Goal: Task Accomplishment & Management: Use online tool/utility

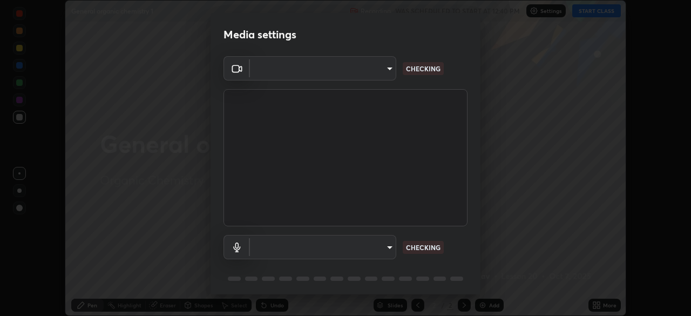
scroll to position [38, 0]
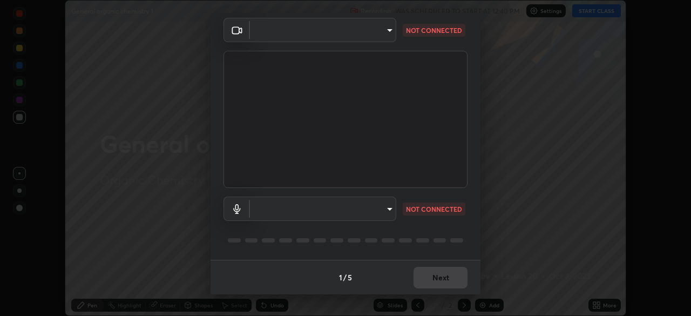
type input "fd61e1b4c03a4778500e2e8730ab38d3a8941c853d38affeb6af643eb9af9756"
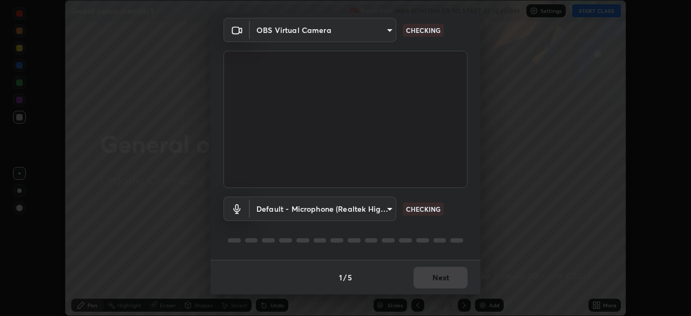
click at [283, 214] on body "Erase all General organic chemistry 1 Recording WAS SCHEDULED TO START AT 12:40…" at bounding box center [345, 158] width 691 height 316
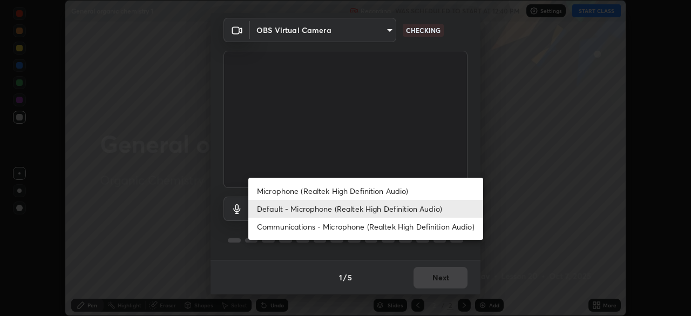
click at [274, 187] on li "Microphone (Realtek High Definition Audio)" at bounding box center [365, 191] width 235 height 18
type input "d99a237be8aec562ae2dc8dac4ca568ef25edcc4a63420bbac71062a773a7b58"
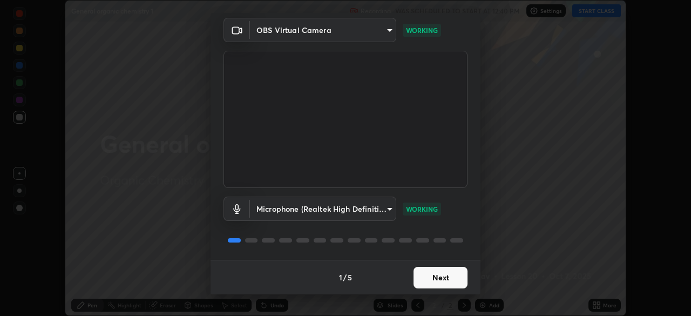
click at [421, 276] on button "Next" at bounding box center [440, 278] width 54 height 22
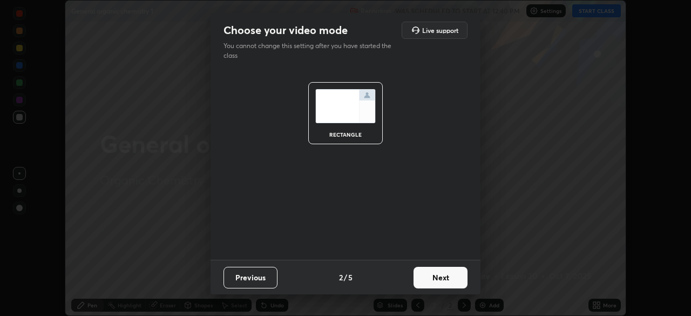
scroll to position [0, 0]
click at [429, 278] on button "Next" at bounding box center [440, 278] width 54 height 22
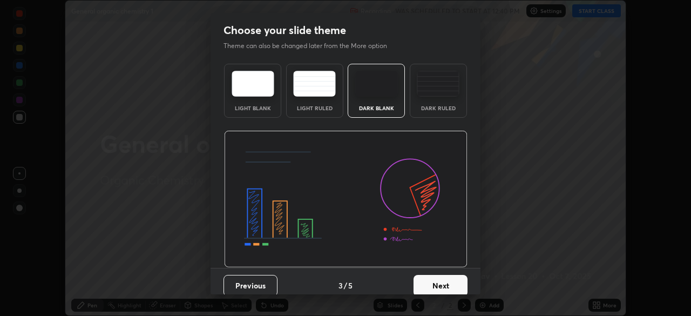
click at [431, 279] on button "Next" at bounding box center [440, 286] width 54 height 22
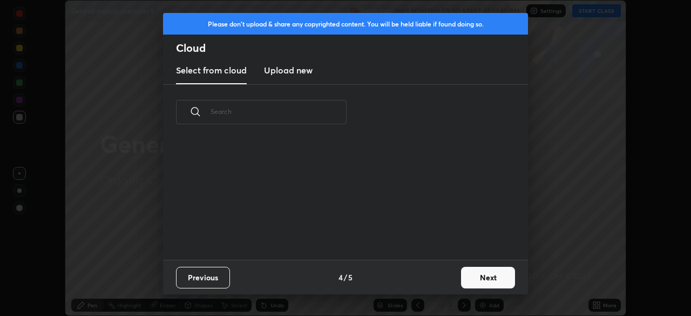
click at [430, 283] on div "Previous 4 / 5 Next" at bounding box center [345, 277] width 365 height 35
click at [465, 274] on button "Next" at bounding box center [488, 278] width 54 height 22
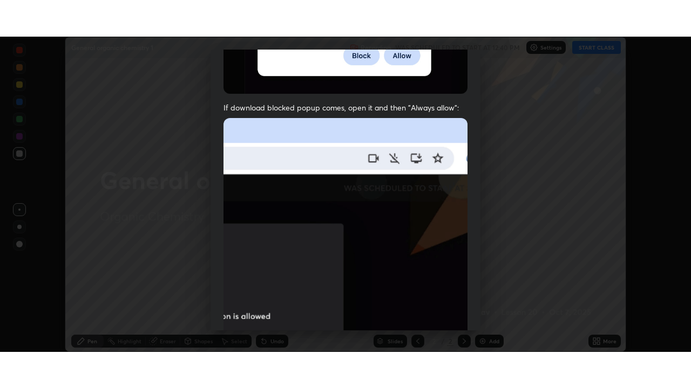
scroll to position [258, 0]
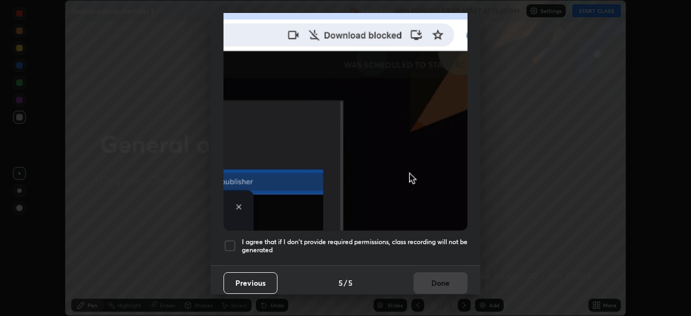
click at [231, 239] on div at bounding box center [229, 245] width 13 height 13
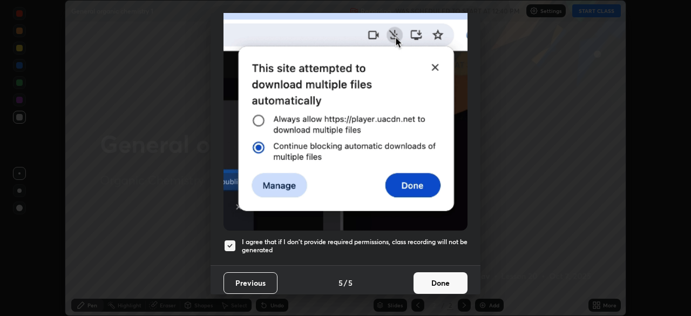
click at [422, 275] on button "Done" at bounding box center [440, 283] width 54 height 22
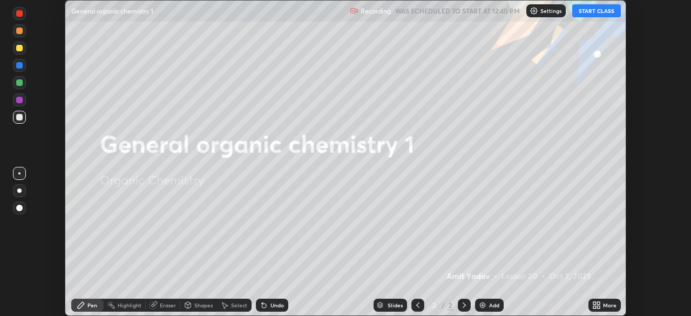
click at [584, 13] on button "START CLASS" at bounding box center [596, 10] width 49 height 13
click at [603, 309] on div "More" at bounding box center [604, 304] width 32 height 13
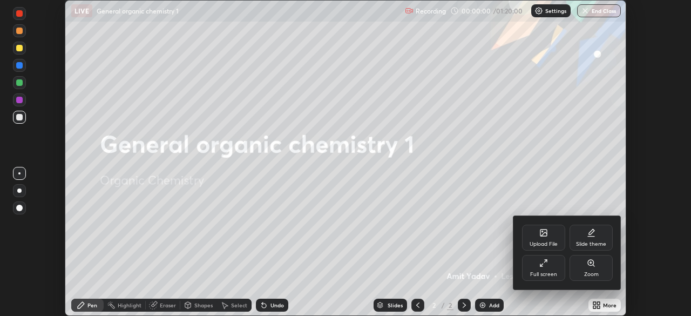
click at [545, 271] on div "Full screen" at bounding box center [543, 273] width 27 height 5
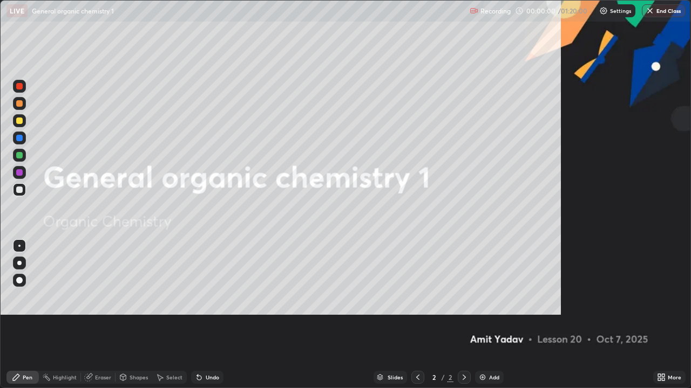
scroll to position [388, 691]
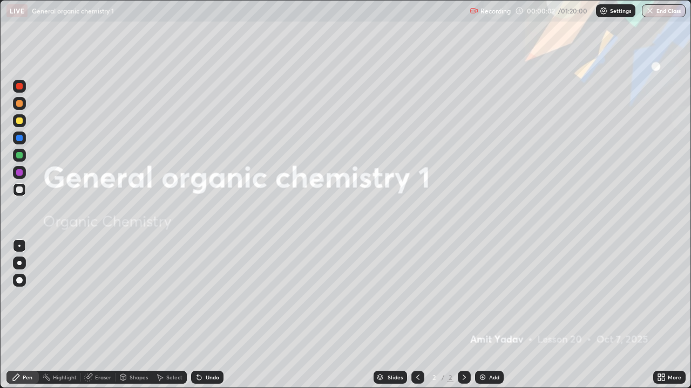
click at [500, 315] on div "Add" at bounding box center [489, 377] width 29 height 13
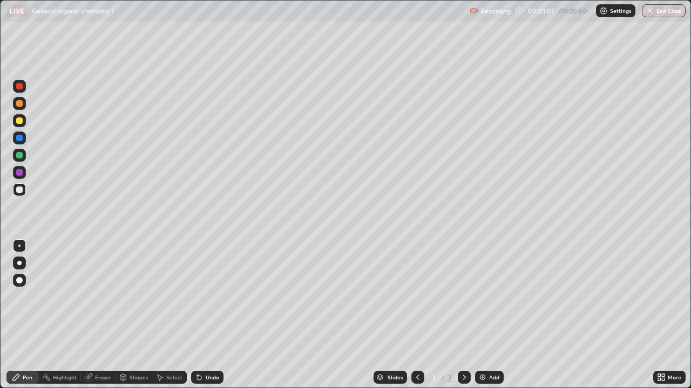
click at [207, 315] on div "Undo" at bounding box center [212, 377] width 13 height 5
click at [209, 315] on div "Undo" at bounding box center [212, 377] width 13 height 5
click at [206, 315] on div "Undo" at bounding box center [212, 377] width 13 height 5
click at [207, 315] on div "Undo" at bounding box center [207, 377] width 32 height 13
click at [216, 315] on div "Undo" at bounding box center [212, 377] width 13 height 5
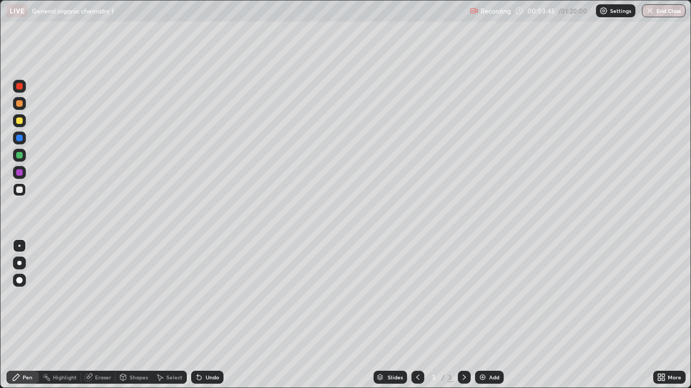
click at [209, 315] on div "Undo" at bounding box center [212, 377] width 13 height 5
click at [493, 315] on div "Add" at bounding box center [494, 377] width 10 height 5
click at [132, 315] on div "Shapes" at bounding box center [138, 377] width 18 height 5
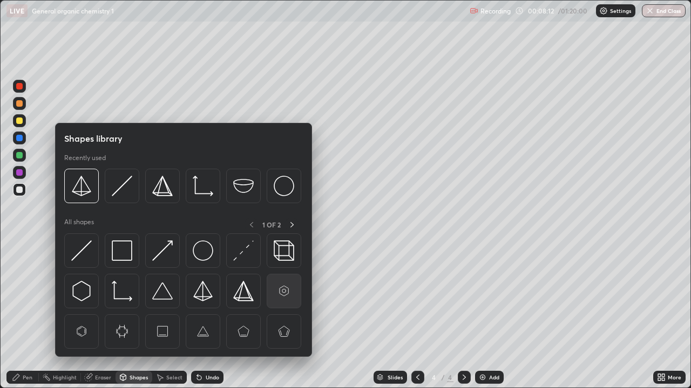
click at [281, 299] on img at bounding box center [284, 291] width 21 height 21
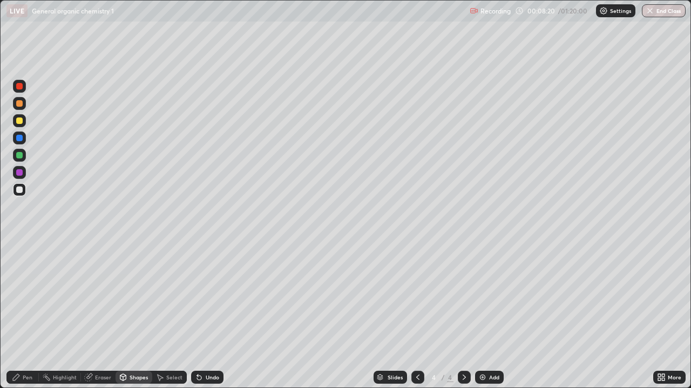
click at [20, 192] on div at bounding box center [19, 190] width 6 height 6
click at [25, 315] on div "Pen" at bounding box center [22, 377] width 32 height 13
click at [209, 315] on div "Undo" at bounding box center [212, 377] width 13 height 5
click at [211, 315] on div "Undo" at bounding box center [212, 377] width 13 height 5
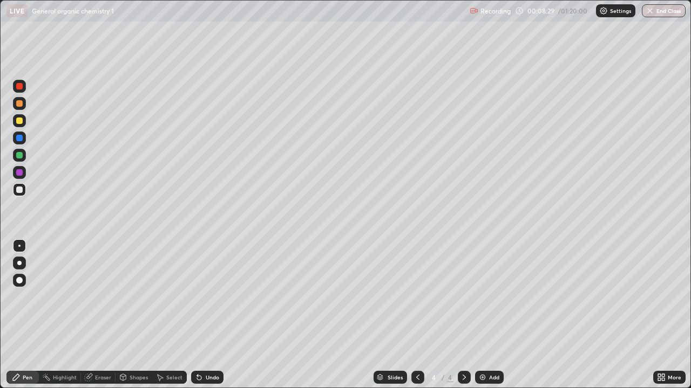
click at [208, 315] on div "Undo" at bounding box center [207, 377] width 32 height 13
click at [206, 315] on div "Undo" at bounding box center [207, 377] width 32 height 13
click at [206, 315] on div "Undo" at bounding box center [212, 377] width 13 height 5
click at [138, 315] on div "Shapes" at bounding box center [138, 377] width 18 height 5
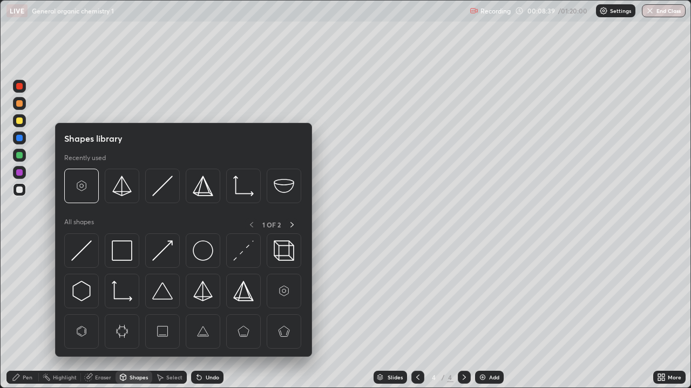
click at [167, 315] on div "Select" at bounding box center [174, 377] width 16 height 5
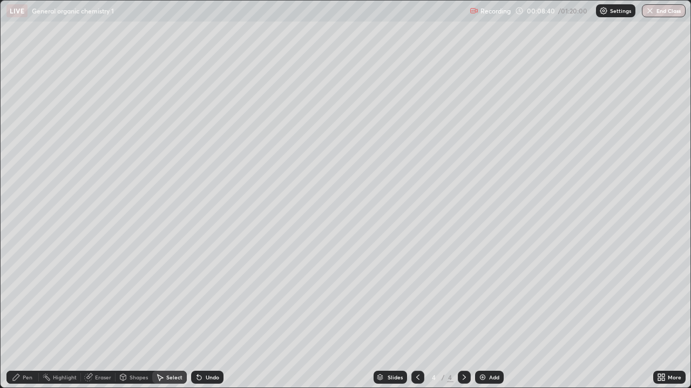
click at [137, 315] on div "Shapes" at bounding box center [138, 377] width 18 height 5
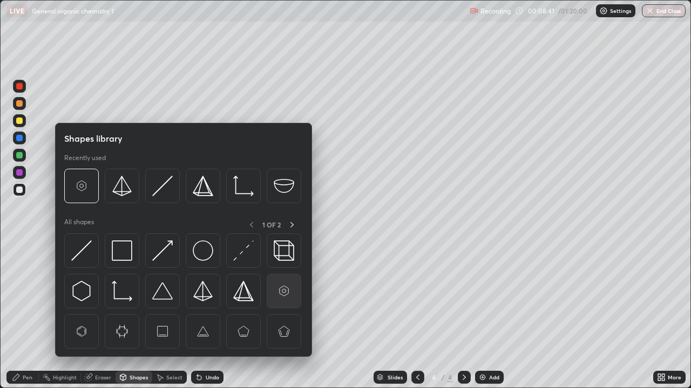
click at [276, 295] on img at bounding box center [284, 291] width 21 height 21
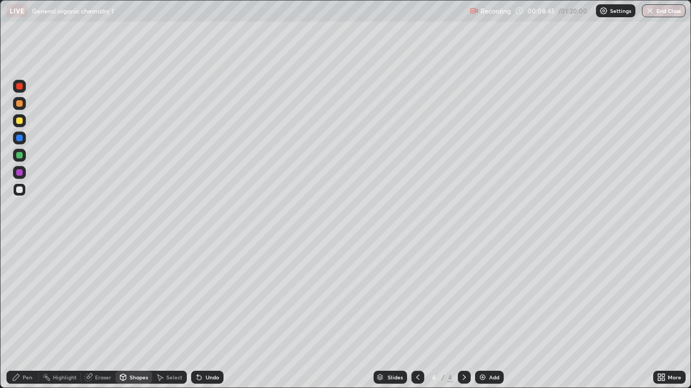
click at [32, 315] on div "Pen" at bounding box center [22, 377] width 32 height 13
click at [208, 315] on div "Undo" at bounding box center [207, 377] width 32 height 13
click at [209, 315] on div "Undo" at bounding box center [212, 377] width 13 height 5
click at [207, 315] on div "Undo" at bounding box center [212, 377] width 13 height 5
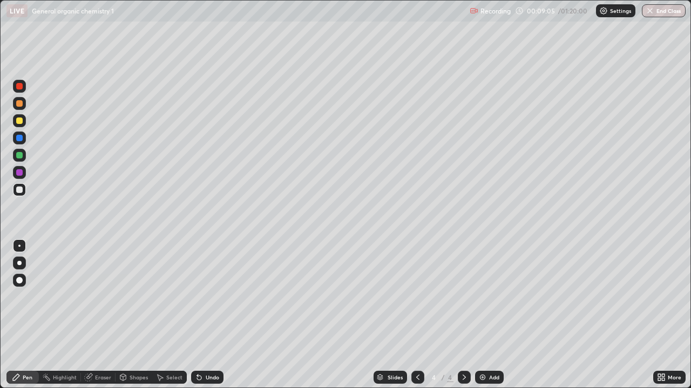
click at [211, 315] on div "Undo" at bounding box center [212, 377] width 13 height 5
click at [210, 315] on div "Undo" at bounding box center [212, 377] width 13 height 5
click at [168, 315] on div "Select" at bounding box center [174, 377] width 16 height 5
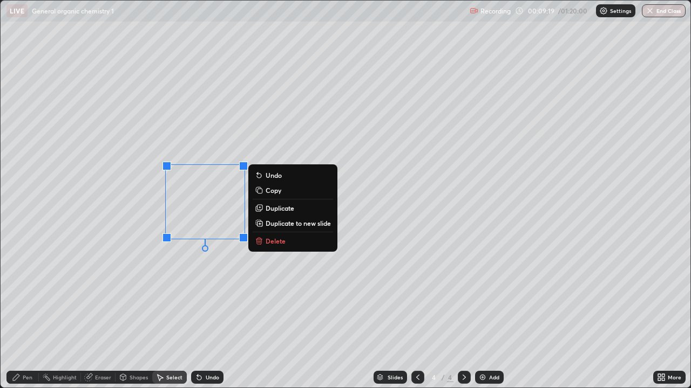
click at [233, 190] on div "0 ° Undo Copy Duplicate Duplicate to new slide Delete" at bounding box center [345, 194] width 689 height 387
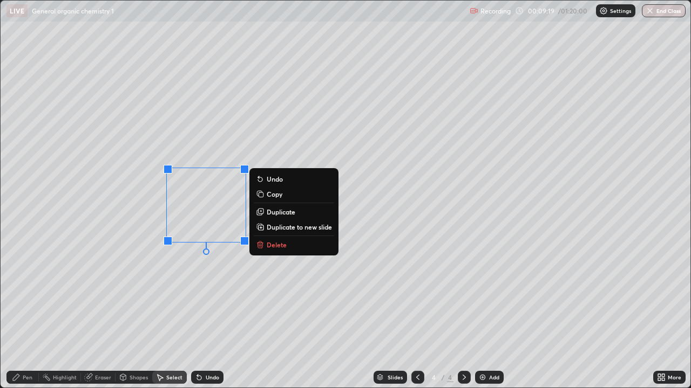
click at [226, 275] on div "0 ° Undo Copy Duplicate Duplicate to new slide Delete" at bounding box center [345, 194] width 689 height 387
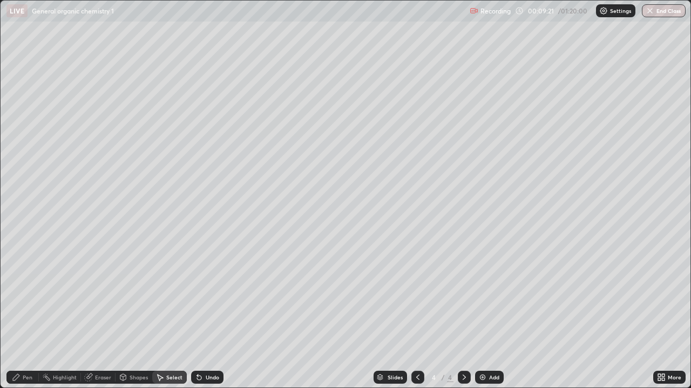
click at [208, 315] on div "Undo" at bounding box center [212, 377] width 13 height 5
click at [181, 195] on div "0 ° Undo Copy Duplicate Duplicate to new slide Delete" at bounding box center [345, 194] width 689 height 387
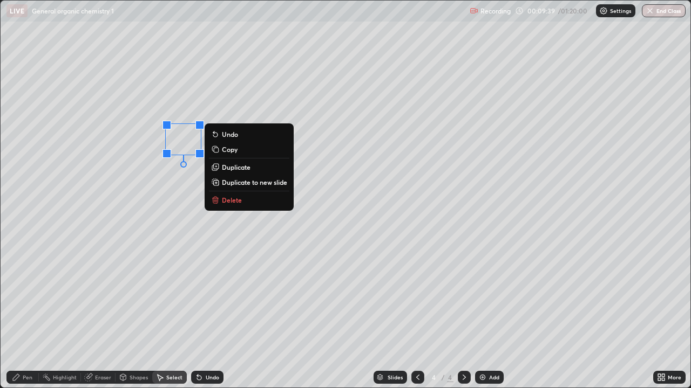
click at [223, 152] on p "Copy" at bounding box center [230, 149] width 16 height 9
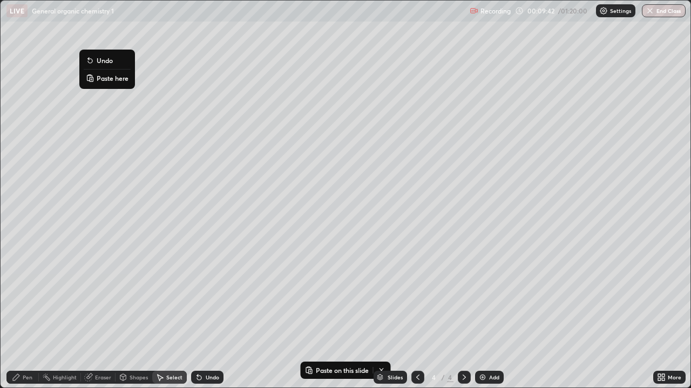
click at [106, 81] on p "Paste here" at bounding box center [113, 78] width 32 height 9
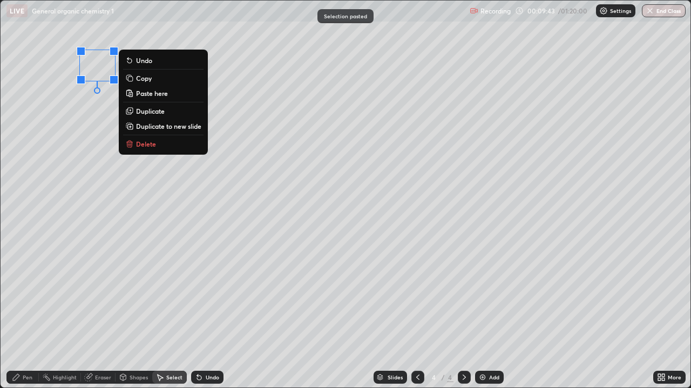
click at [151, 94] on p "Paste here" at bounding box center [152, 93] width 32 height 9
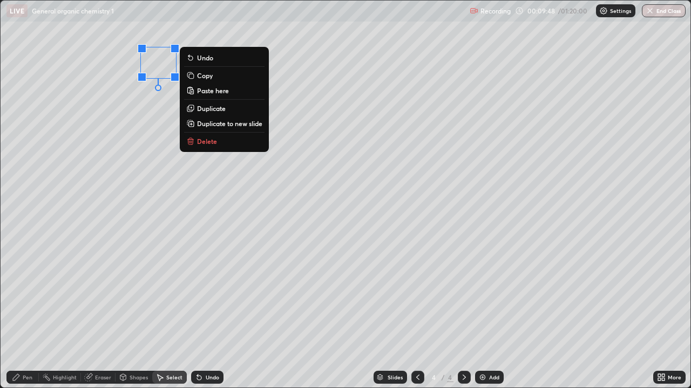
click at [159, 118] on div "0 ° Undo Copy Paste here Duplicate Duplicate to new slide Delete" at bounding box center [345, 194] width 689 height 387
click at [208, 78] on p "Copy" at bounding box center [205, 75] width 16 height 9
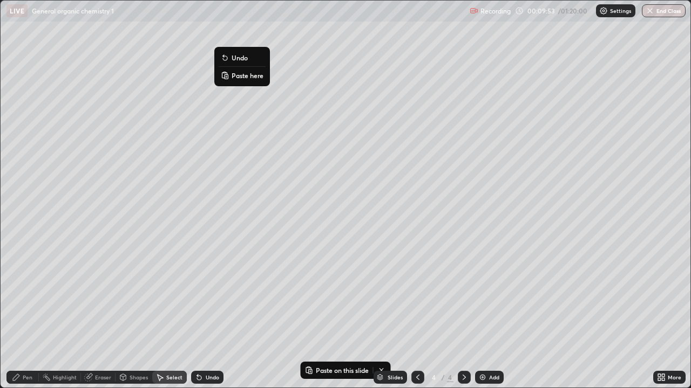
click at [235, 79] on p "Paste here" at bounding box center [247, 75] width 32 height 9
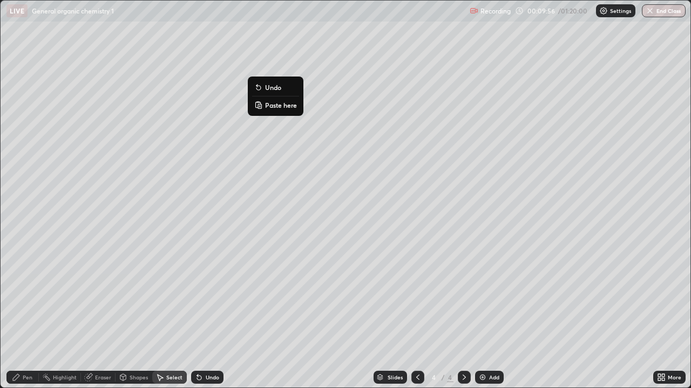
click at [206, 129] on div "0 ° Undo Copy Paste here Duplicate Duplicate to new slide Delete" at bounding box center [345, 194] width 689 height 387
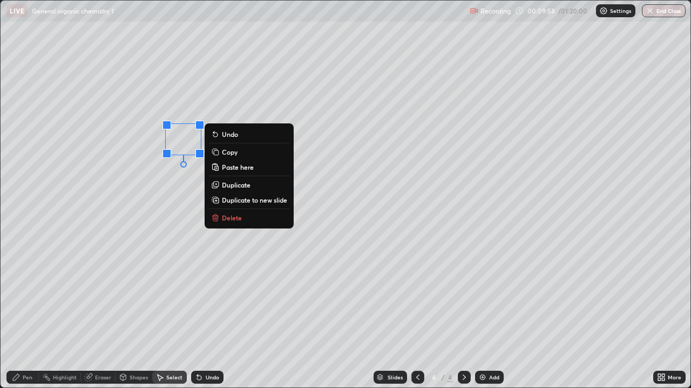
click at [210, 315] on div "Undo" at bounding box center [212, 377] width 13 height 5
click at [231, 220] on p "Delete" at bounding box center [232, 218] width 20 height 9
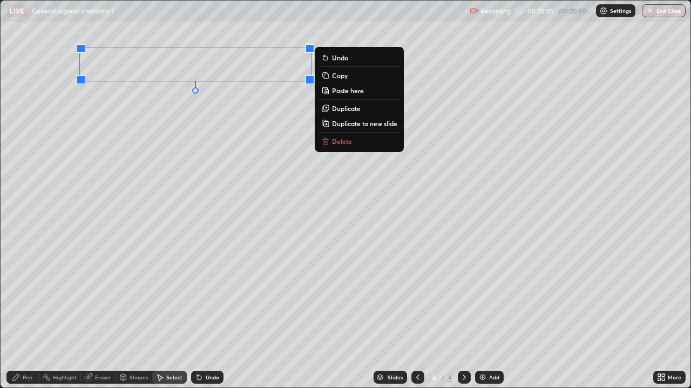
click at [336, 79] on button "Copy" at bounding box center [359, 75] width 80 height 13
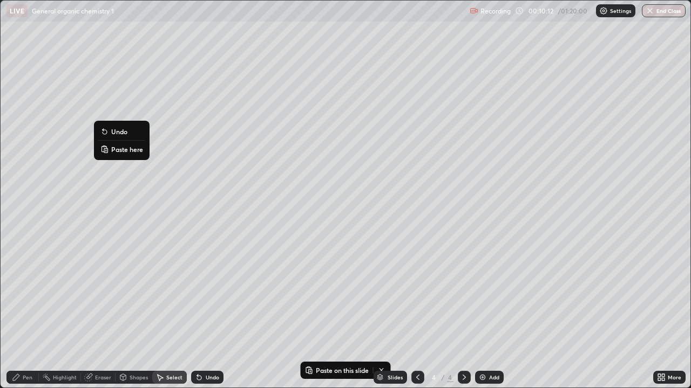
click at [120, 153] on p "Paste here" at bounding box center [127, 149] width 32 height 9
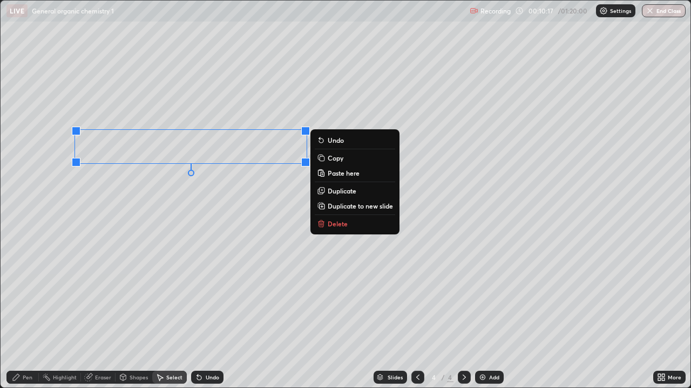
click at [331, 177] on button "Paste here" at bounding box center [355, 173] width 80 height 13
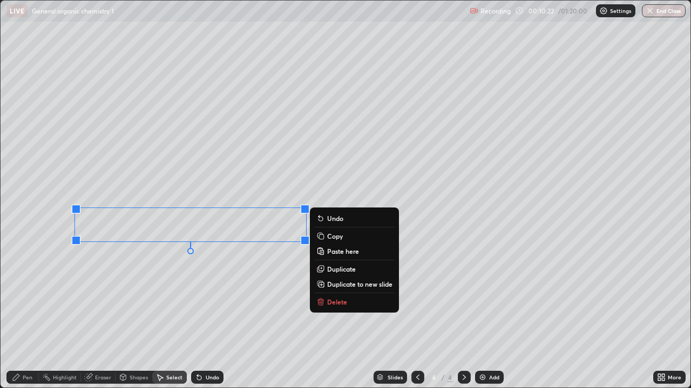
click at [326, 253] on button "Paste here" at bounding box center [354, 251] width 80 height 13
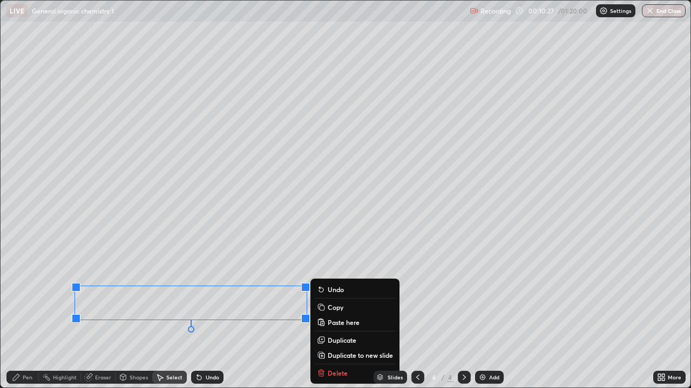
click at [206, 315] on div "0 ° Undo Copy Paste here Duplicate Duplicate to new slide Delete" at bounding box center [345, 194] width 689 height 387
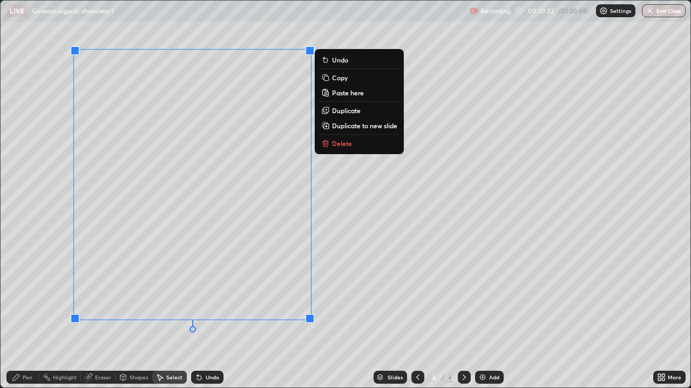
click at [349, 81] on button "Copy" at bounding box center [359, 77] width 80 height 13
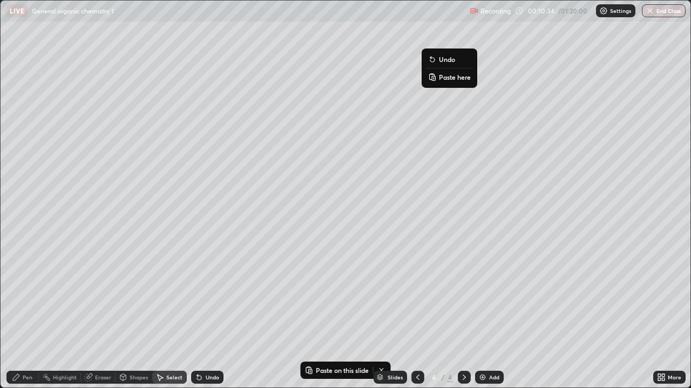
click at [441, 83] on button "Paste here" at bounding box center [449, 77] width 47 height 13
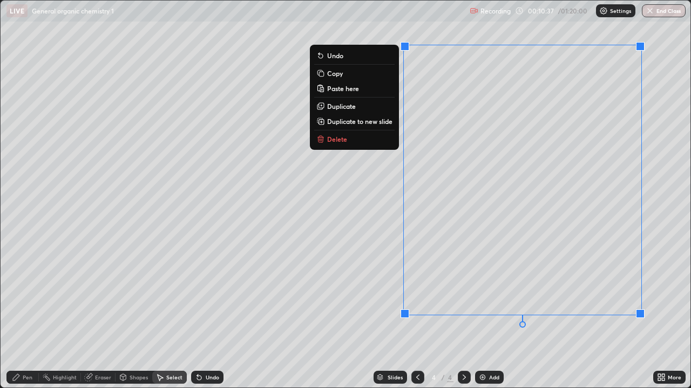
click at [368, 218] on div "0 ° Undo Copy Paste here Duplicate Duplicate to new slide Delete" at bounding box center [345, 194] width 689 height 387
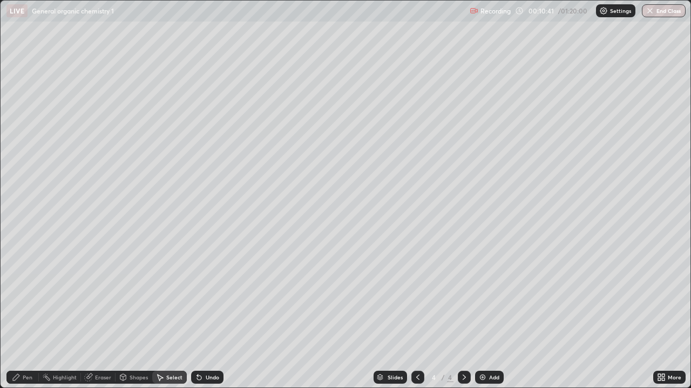
click at [31, 315] on div "Pen" at bounding box center [28, 377] width 10 height 5
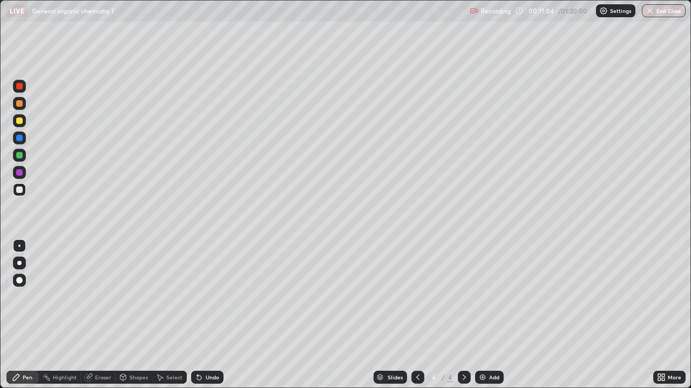
click at [21, 125] on div at bounding box center [19, 120] width 13 height 13
click at [95, 315] on div "Eraser" at bounding box center [103, 377] width 16 height 5
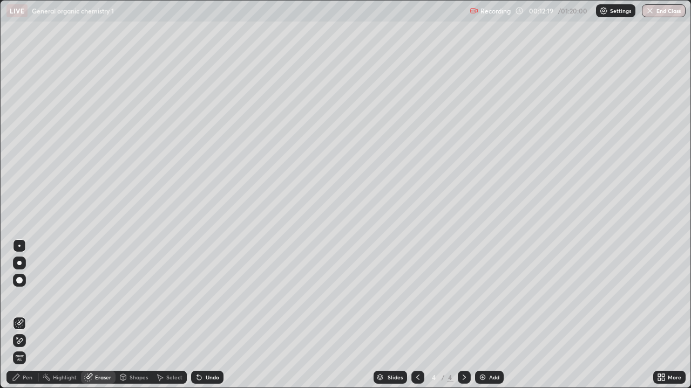
click at [31, 315] on div "Pen" at bounding box center [22, 377] width 32 height 13
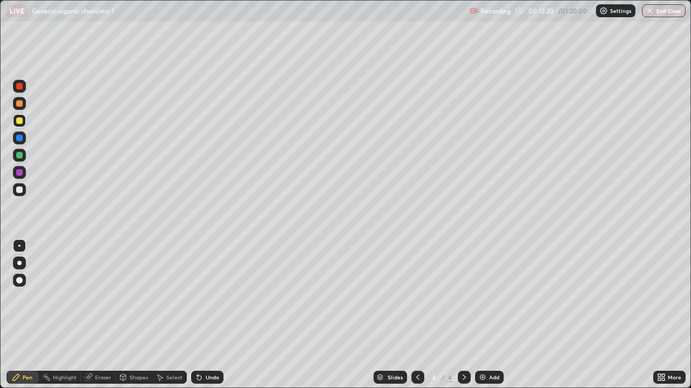
click at [171, 315] on div "Select" at bounding box center [174, 377] width 16 height 5
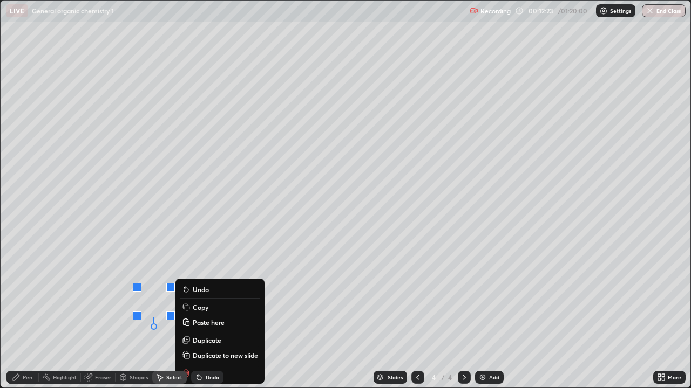
click at [190, 308] on button "Copy" at bounding box center [220, 307] width 80 height 13
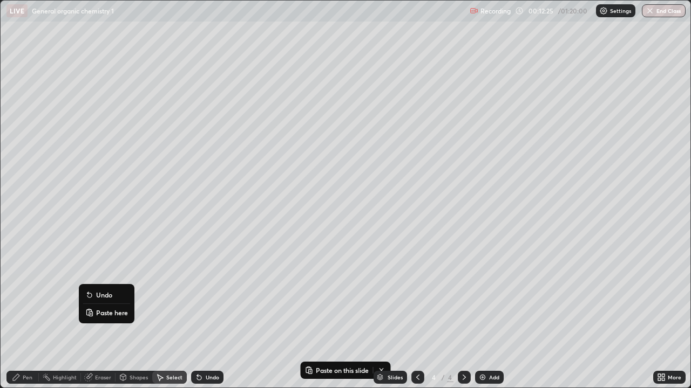
click at [99, 313] on p "Paste here" at bounding box center [112, 313] width 32 height 9
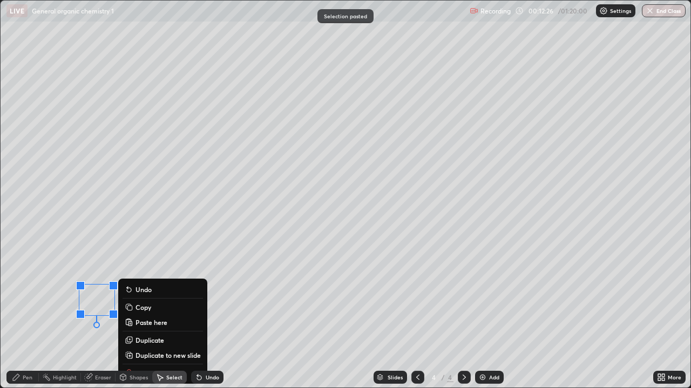
click at [67, 315] on div "0 ° Undo Copy Paste here Duplicate Duplicate to new slide Delete" at bounding box center [345, 194] width 689 height 387
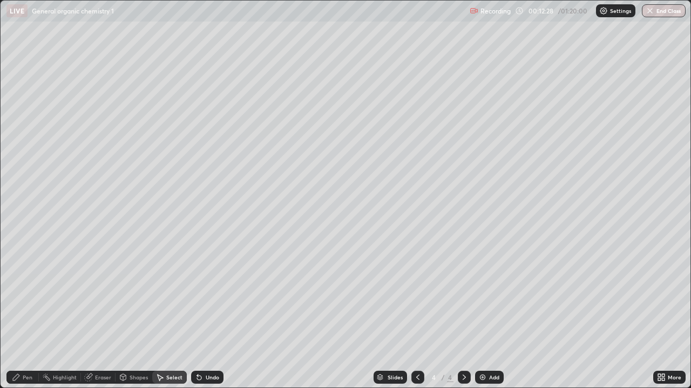
click at [27, 315] on div "Pen" at bounding box center [28, 377] width 10 height 5
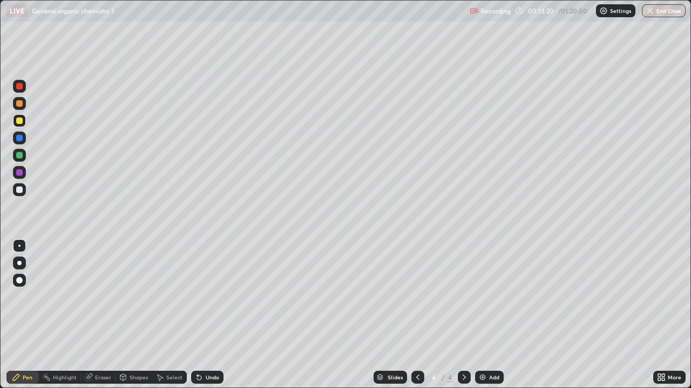
click at [218, 315] on div "Undo" at bounding box center [207, 377] width 32 height 13
click at [21, 91] on div at bounding box center [19, 86] width 13 height 13
click at [218, 315] on div "Undo" at bounding box center [207, 377] width 32 height 13
click at [478, 315] on img at bounding box center [482, 377] width 9 height 9
click at [207, 315] on div "Undo" at bounding box center [212, 377] width 13 height 5
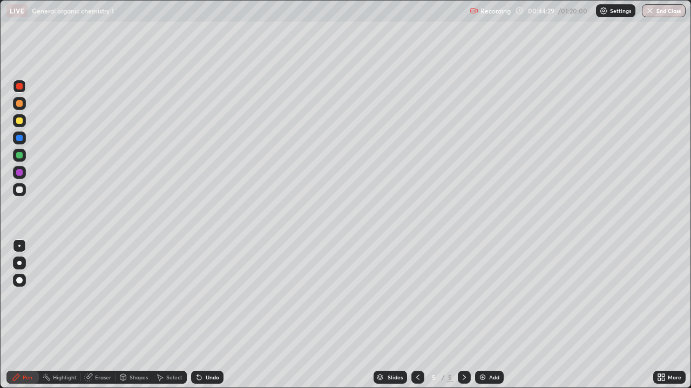
click at [21, 190] on div at bounding box center [19, 190] width 6 height 6
click at [203, 315] on div "Undo" at bounding box center [207, 377] width 32 height 13
click at [214, 315] on div "Undo" at bounding box center [212, 377] width 13 height 5
click at [216, 315] on div "Undo" at bounding box center [212, 377] width 13 height 5
click at [206, 315] on div "Undo" at bounding box center [212, 377] width 13 height 5
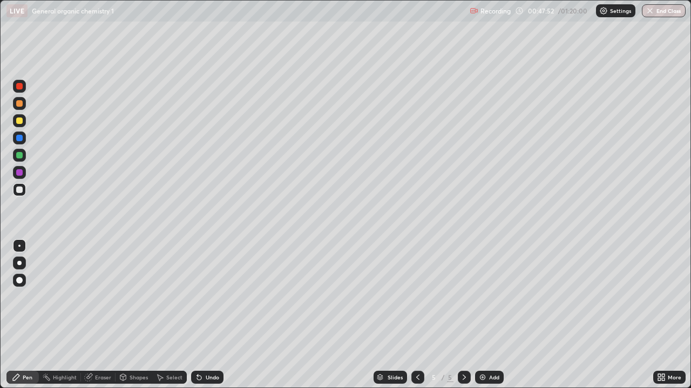
click at [207, 315] on div "Undo" at bounding box center [207, 377] width 32 height 13
click at [476, 315] on div "Add" at bounding box center [489, 377] width 29 height 13
click at [19, 104] on div at bounding box center [19, 103] width 6 height 6
click at [18, 126] on div at bounding box center [19, 120] width 13 height 13
click at [22, 193] on div at bounding box center [19, 189] width 13 height 13
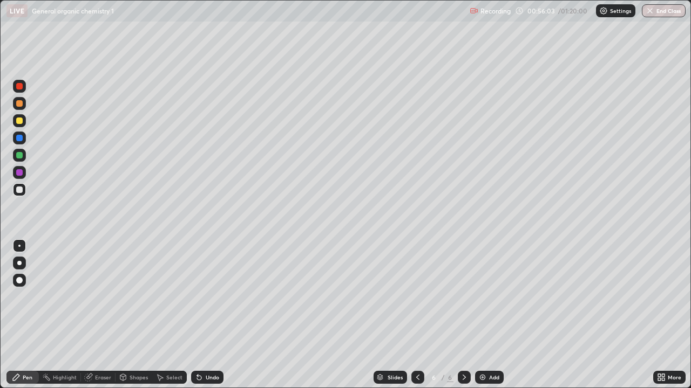
click at [216, 315] on div "Undo" at bounding box center [212, 377] width 13 height 5
click at [214, 315] on div "Undo" at bounding box center [212, 377] width 13 height 5
click at [210, 315] on div "Undo" at bounding box center [212, 377] width 13 height 5
click at [209, 315] on div "Undo" at bounding box center [212, 377] width 13 height 5
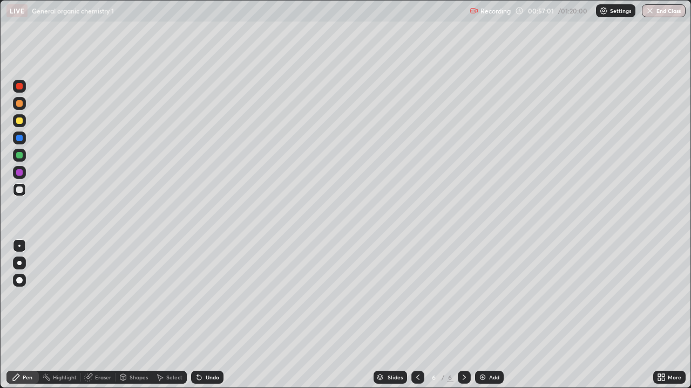
click at [207, 315] on div "Undo" at bounding box center [212, 377] width 13 height 5
click at [206, 315] on div "Undo" at bounding box center [212, 377] width 13 height 5
click at [207, 315] on div "Undo" at bounding box center [207, 377] width 32 height 13
click at [211, 315] on div "Undo" at bounding box center [212, 377] width 13 height 5
click at [208, 315] on div "Undo" at bounding box center [207, 377] width 32 height 13
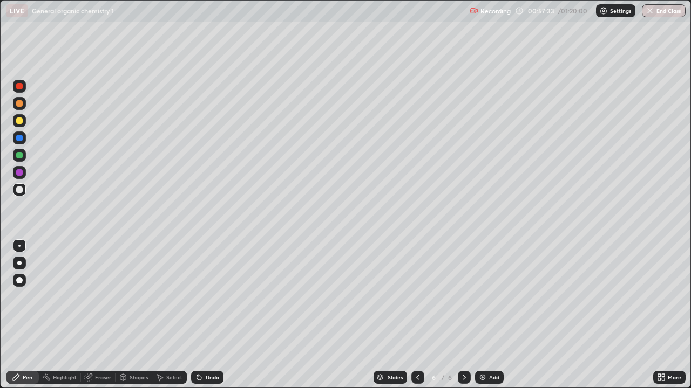
click at [208, 315] on div "Undo" at bounding box center [207, 377] width 32 height 13
click at [209, 315] on div "Undo" at bounding box center [207, 377] width 32 height 13
click at [211, 315] on div "Undo" at bounding box center [212, 377] width 13 height 5
click at [480, 315] on img at bounding box center [482, 377] width 9 height 9
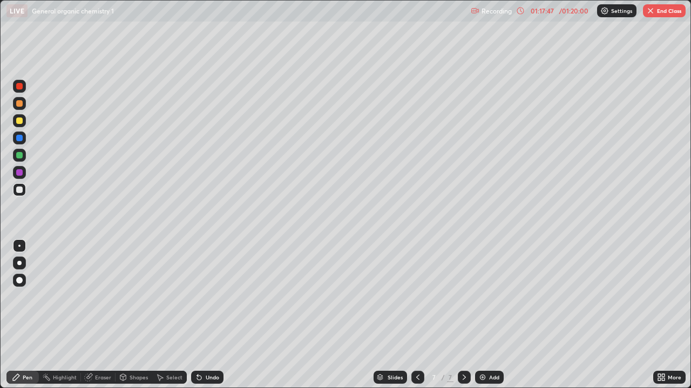
click at [483, 315] on img at bounding box center [482, 377] width 9 height 9
click at [484, 315] on img at bounding box center [482, 377] width 9 height 9
click at [484, 315] on div "Add" at bounding box center [489, 377] width 29 height 13
click at [484, 315] on img at bounding box center [482, 377] width 9 height 9
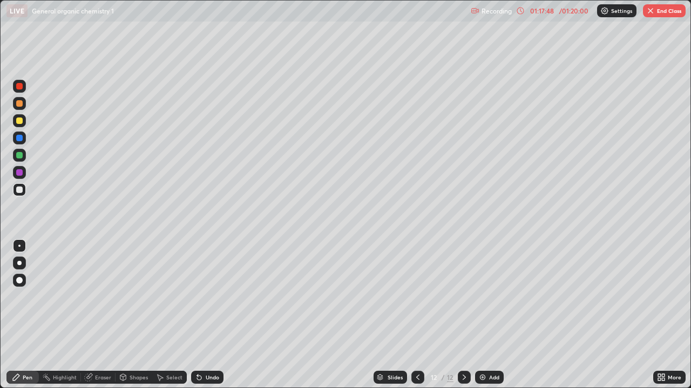
click at [484, 315] on img at bounding box center [482, 377] width 9 height 9
click at [416, 315] on div at bounding box center [417, 377] width 13 height 13
click at [416, 315] on icon at bounding box center [417, 377] width 9 height 9
click at [413, 315] on div at bounding box center [417, 377] width 13 height 13
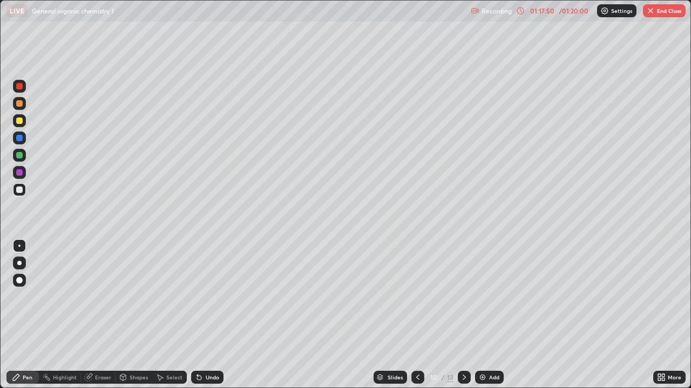
click at [413, 315] on div at bounding box center [417, 377] width 13 height 13
click at [416, 315] on icon at bounding box center [417, 377] width 9 height 9
click at [210, 315] on div "Undo" at bounding box center [212, 377] width 13 height 5
click at [657, 17] on button "End Class" at bounding box center [664, 10] width 43 height 13
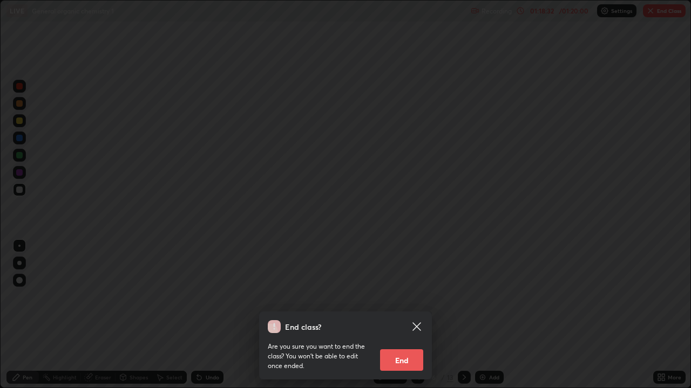
click at [402, 315] on button "End" at bounding box center [401, 361] width 43 height 22
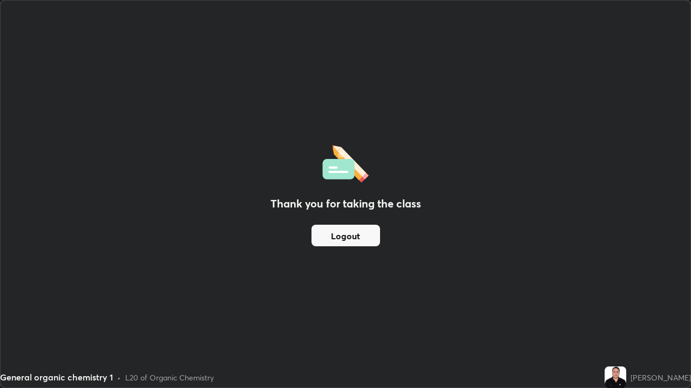
click at [360, 234] on button "Logout" at bounding box center [345, 236] width 69 height 22
